Goal: Task Accomplishment & Management: Manage account settings

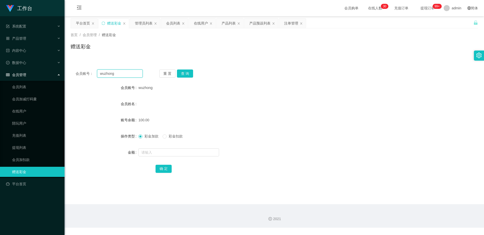
drag, startPoint x: 124, startPoint y: 74, endPoint x: 77, endPoint y: 74, distance: 46.4
click at [77, 74] on div "会员账号： wuzhong" at bounding box center [109, 73] width 67 height 8
paste input "mandy1234"
type input "mandy1234"
click at [183, 68] on div "会员账号： mandy1234 重 置 查 询 会员账号 wuzhong 会员姓名 账号余额 100.00 操作类型 彩金加款 彩金扣款 金额 确 定" at bounding box center [275, 124] width 408 height 120
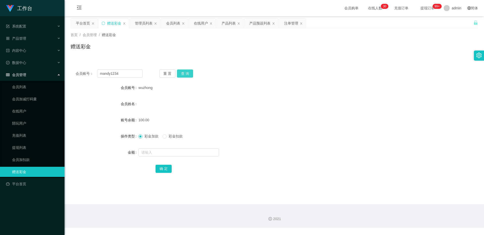
click at [183, 77] on button "查 询" at bounding box center [185, 73] width 16 height 8
click at [146, 137] on span "彩金加款" at bounding box center [152, 136] width 18 height 4
click at [148, 150] on input "text" at bounding box center [178, 152] width 81 height 8
type input "100"
click at [156, 166] on button "确 定" at bounding box center [164, 168] width 16 height 8
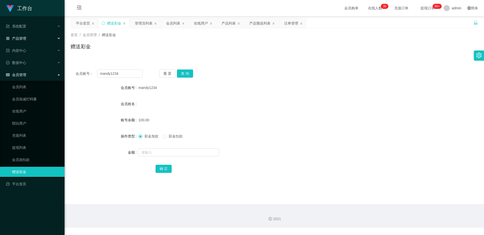
click at [38, 37] on div "产品管理" at bounding box center [32, 38] width 65 height 10
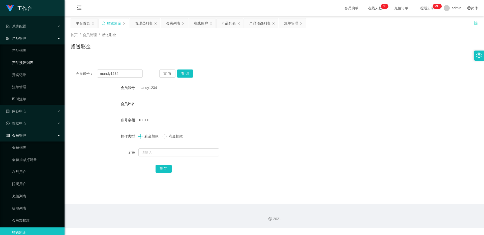
click at [42, 64] on link "产品预设列表" at bounding box center [36, 63] width 48 height 10
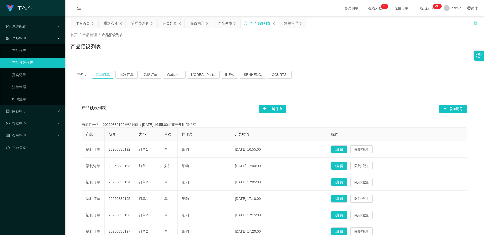
click at [97, 74] on button "商城订单" at bounding box center [103, 74] width 22 height 8
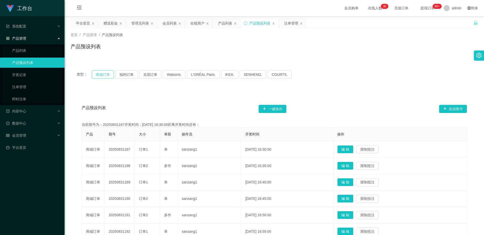
click at [104, 76] on button "商城订单" at bounding box center [103, 74] width 22 height 8
